Goal: Check status: Verify the current state of an ongoing process or item

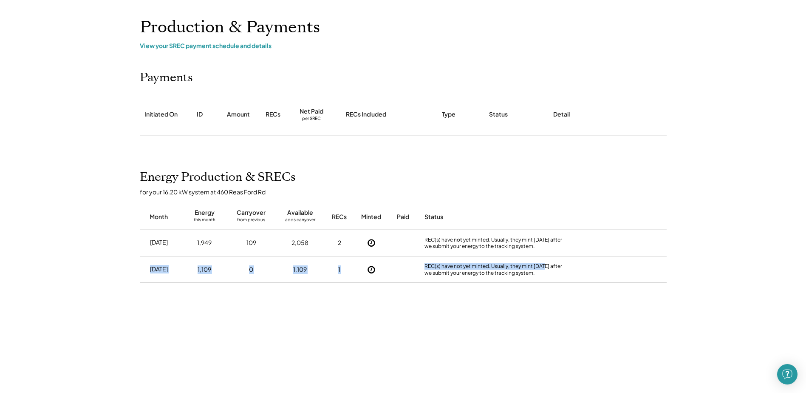
drag, startPoint x: 148, startPoint y: 267, endPoint x: 548, endPoint y: 265, distance: 400.3
click at [548, 265] on div "[DATE] 1,109 0 1,109 1 REC(s) have not yet minted. Usually, they mint [DATE] af…" at bounding box center [403, 269] width 527 height 26
click at [549, 266] on div "REC(s) have not yet minted. Usually, they mint [DATE] after we submit your ener…" at bounding box center [496, 269] width 144 height 13
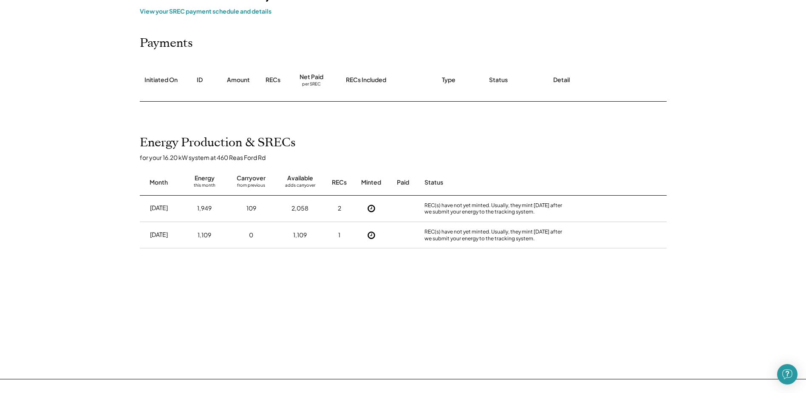
scroll to position [75, 0]
click at [371, 187] on div "Minted" at bounding box center [371, 184] width 20 height 8
drag, startPoint x: 371, startPoint y: 187, endPoint x: 438, endPoint y: 182, distance: 67.3
click at [438, 182] on div "Status" at bounding box center [496, 184] width 144 height 8
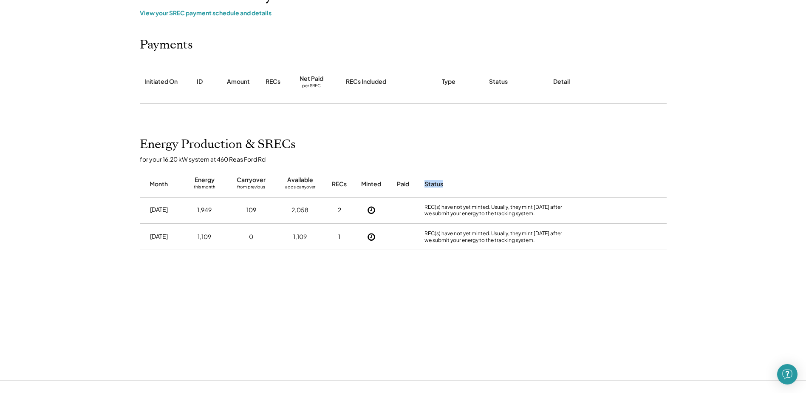
click at [438, 182] on div "Status" at bounding box center [496, 184] width 144 height 8
drag, startPoint x: 438, startPoint y: 182, endPoint x: 404, endPoint y: 184, distance: 34.9
click at [404, 184] on div "Paid" at bounding box center [403, 184] width 12 height 8
drag, startPoint x: 404, startPoint y: 184, endPoint x: 430, endPoint y: 184, distance: 26.3
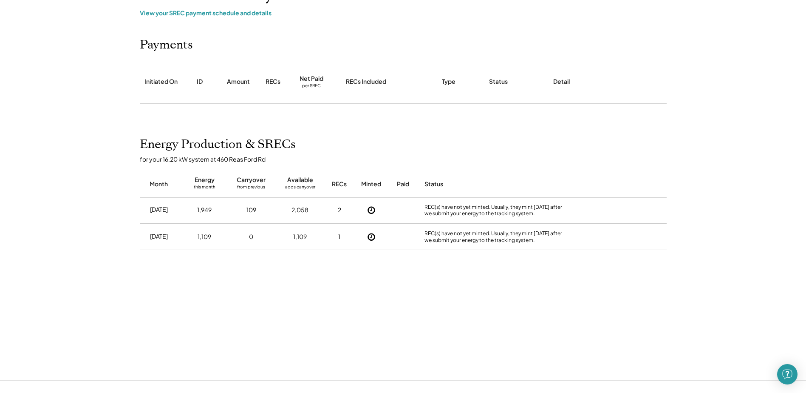
click at [430, 184] on div "Status" at bounding box center [496, 184] width 144 height 8
click at [336, 183] on div "RECs" at bounding box center [339, 184] width 15 height 8
drag, startPoint x: 336, startPoint y: 183, endPoint x: 300, endPoint y: 180, distance: 36.3
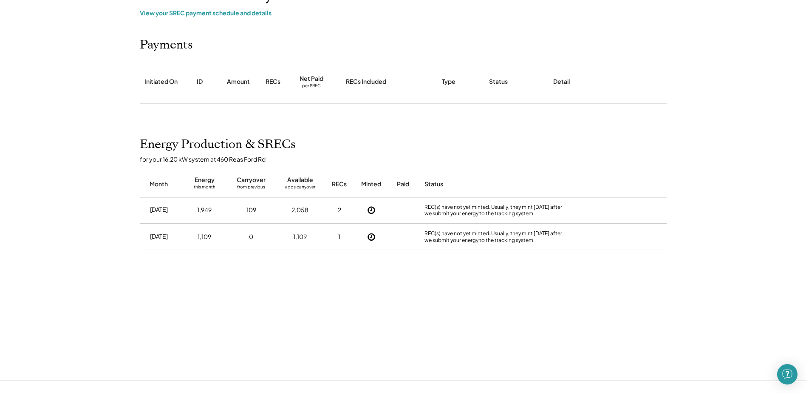
click at [300, 180] on div "Available" at bounding box center [300, 179] width 26 height 8
drag, startPoint x: 300, startPoint y: 180, endPoint x: 248, endPoint y: 181, distance: 51.9
click at [248, 181] on div "Carryover" at bounding box center [251, 179] width 29 height 8
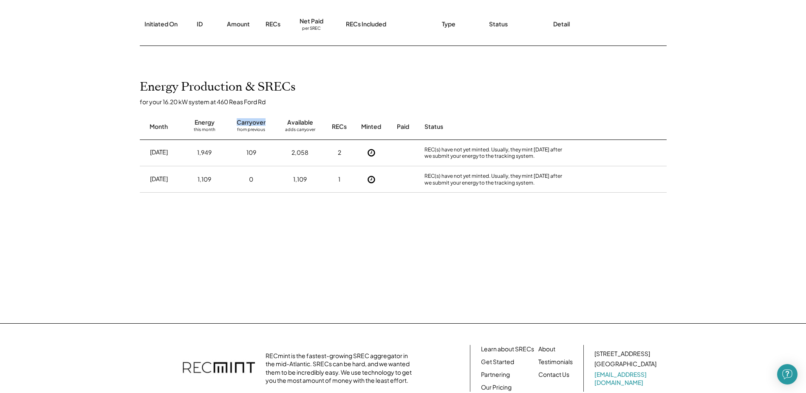
scroll to position [0, 0]
